Goal: Information Seeking & Learning: Check status

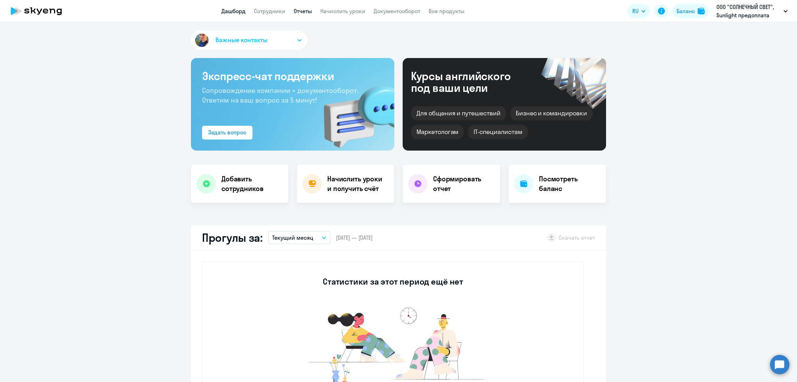
click at [307, 12] on link "Отчеты" at bounding box center [303, 11] width 18 height 7
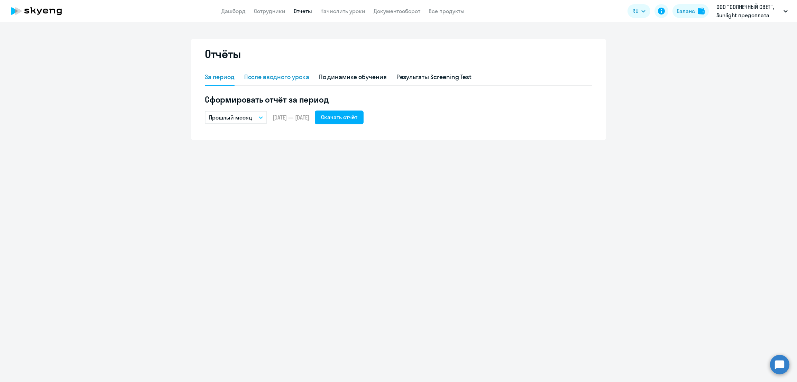
click at [260, 75] on div "После вводного урока" at bounding box center [276, 77] width 65 height 9
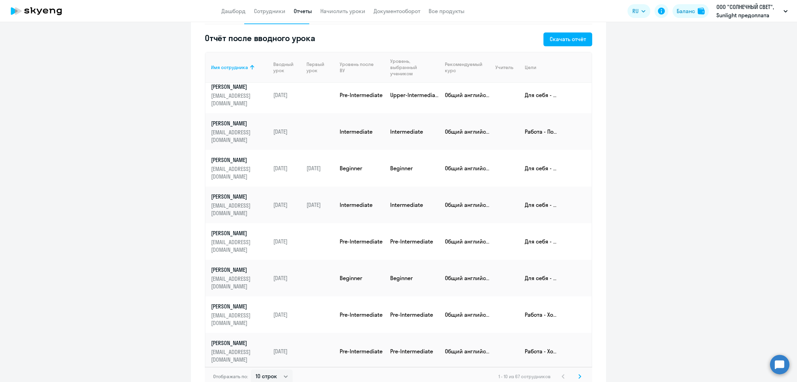
scroll to position [97, 0]
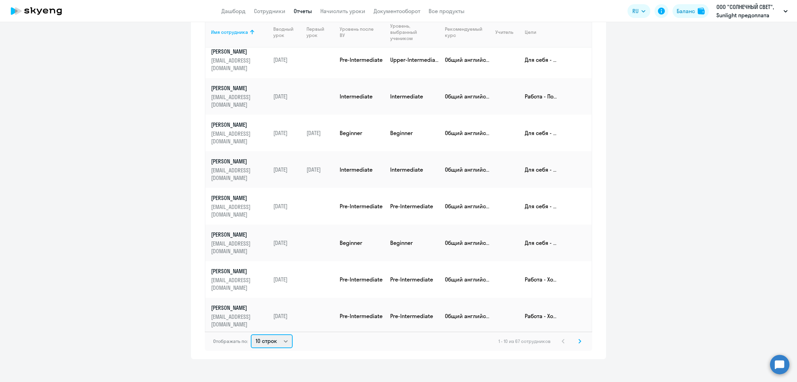
click at [260, 341] on select "10 строк 30 строк 50 строк" at bounding box center [272, 342] width 42 height 14
select select "50"
click at [251, 335] on select "10 строк 30 строк 50 строк" at bounding box center [272, 342] width 42 height 14
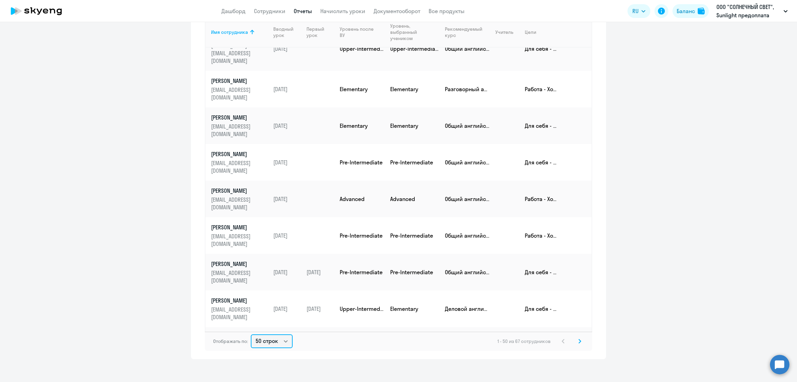
scroll to position [1175, 0]
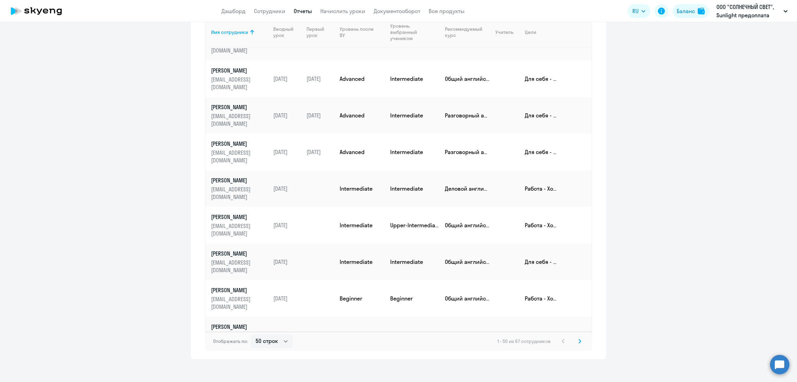
click at [578, 341] on icon at bounding box center [579, 342] width 2 height 4
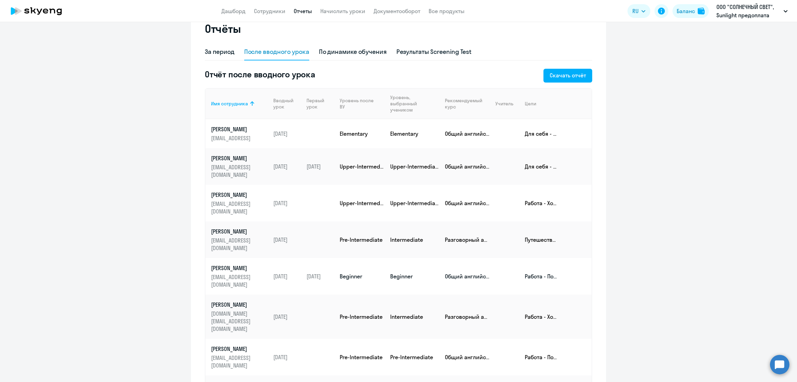
scroll to position [0, 0]
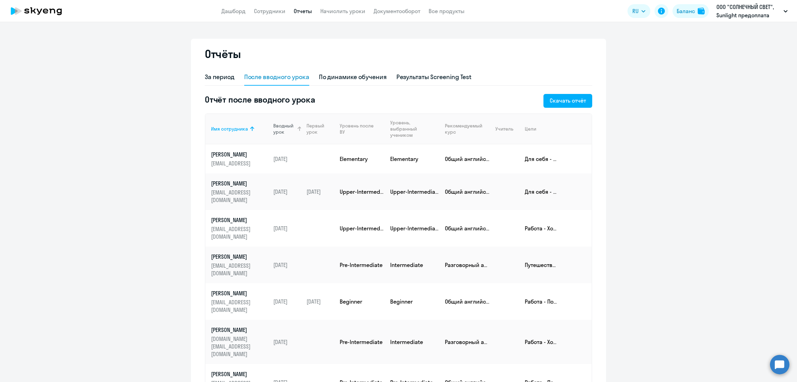
click at [281, 123] on div "Вводный урок" at bounding box center [284, 129] width 23 height 12
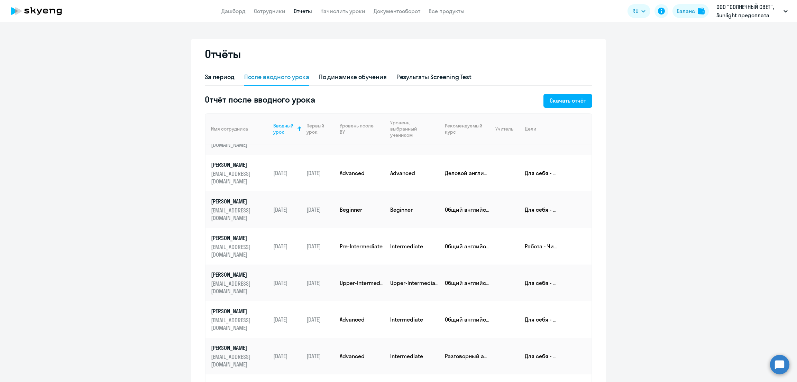
scroll to position [97, 0]
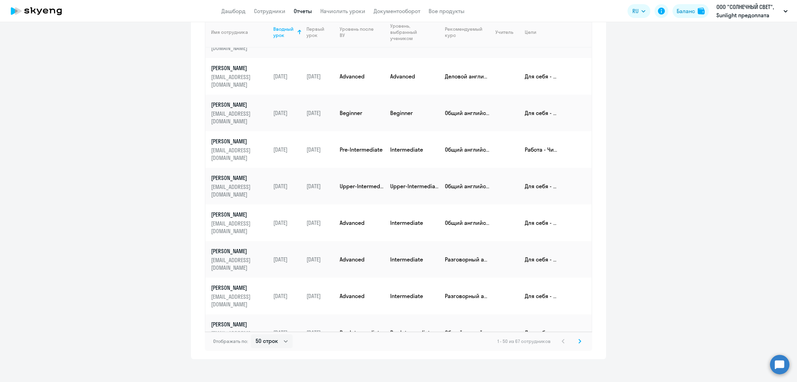
click at [578, 339] on icon at bounding box center [579, 341] width 3 height 5
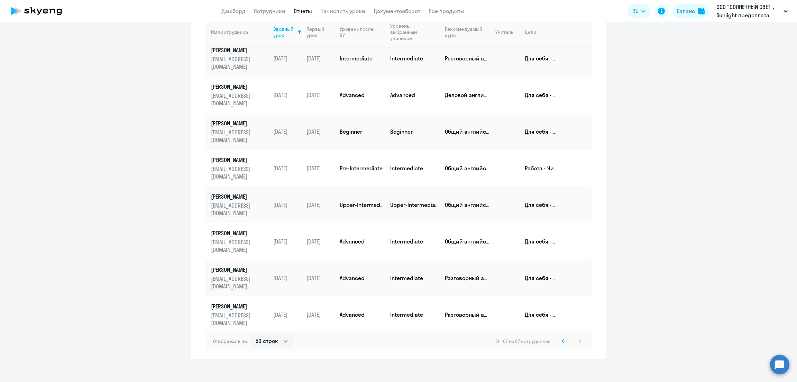
scroll to position [210, 0]
